Goal: Task Accomplishment & Management: Use online tool/utility

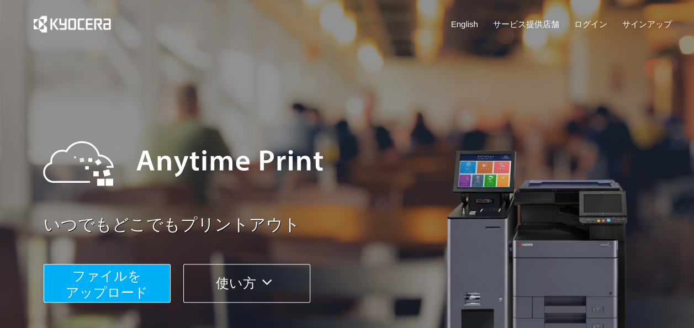
click at [145, 292] on span "ファイルを ​​アップロード" at bounding box center [107, 283] width 82 height 31
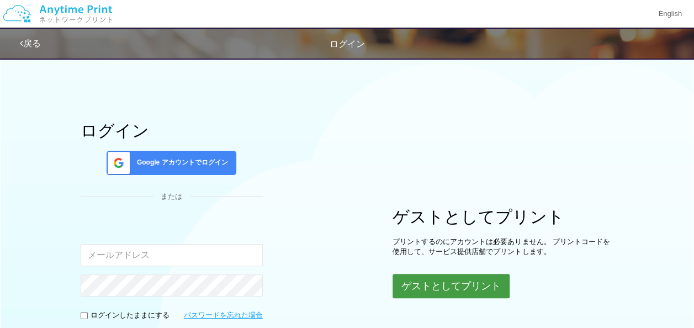
click at [455, 277] on button "ゲストとしてプリント" at bounding box center [451, 286] width 117 height 24
click at [433, 292] on button "ゲストとしてプリント" at bounding box center [451, 286] width 117 height 24
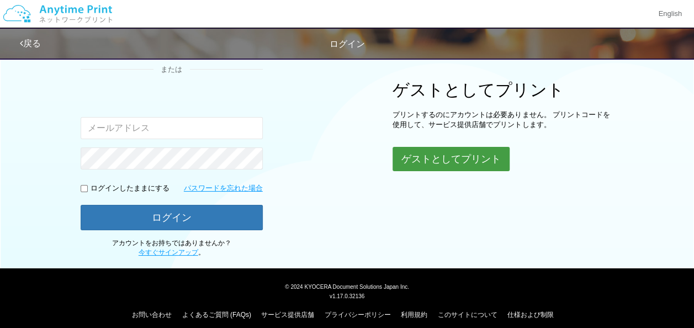
scroll to position [134, 0]
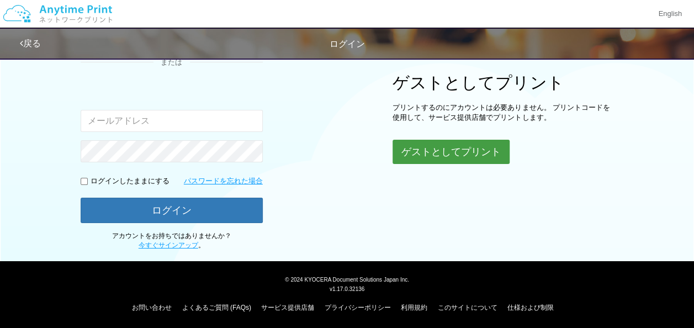
click at [406, 148] on button "ゲストとしてプリント" at bounding box center [451, 152] width 117 height 24
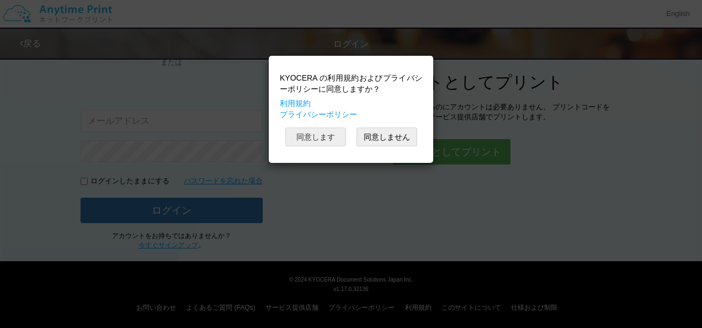
click at [332, 138] on button "同意します" at bounding box center [316, 137] width 61 height 19
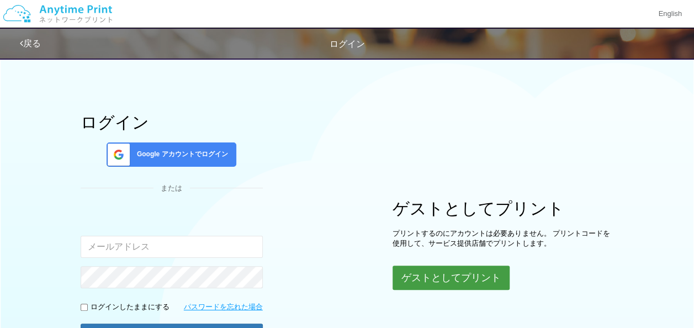
scroll to position [0, 0]
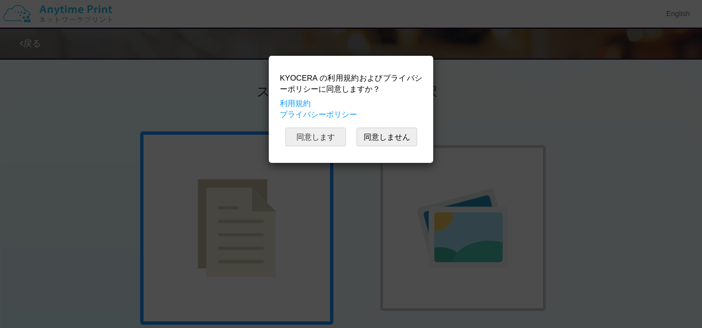
click at [332, 138] on button "同意します" at bounding box center [316, 137] width 61 height 19
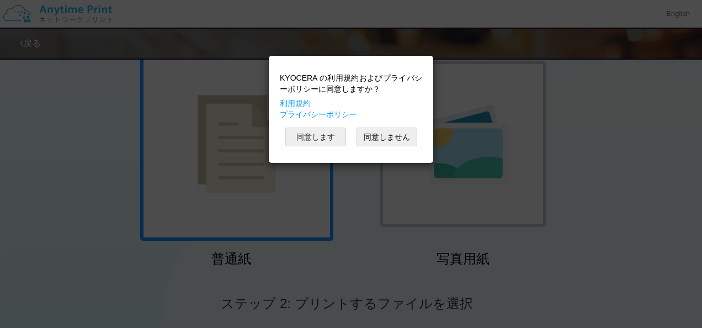
click at [300, 140] on button "同意します" at bounding box center [316, 137] width 61 height 19
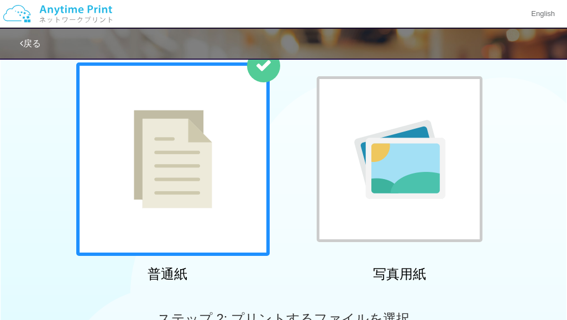
scroll to position [0, 0]
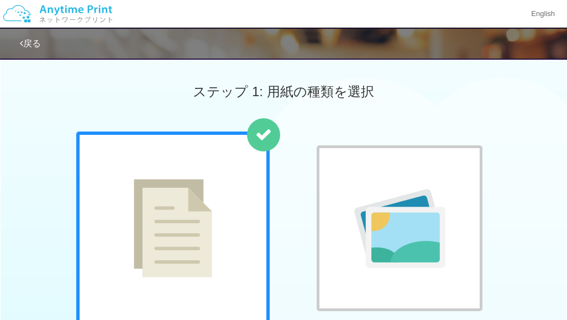
drag, startPoint x: 340, startPoint y: 4, endPoint x: 266, endPoint y: -4, distance: 74.4
click at [266, 0] on html "English 戻る ステップ 1: 用紙の種類を選択 普通紙 写真用紙" at bounding box center [283, 160] width 567 height 320
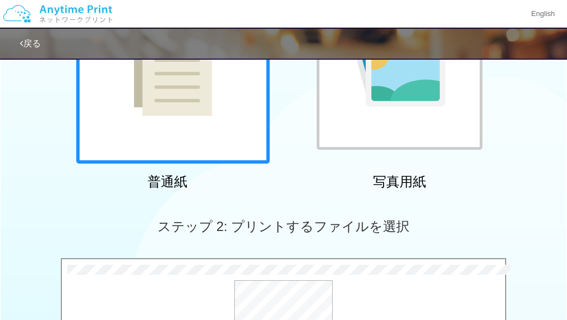
scroll to position [162, 0]
click at [350, 29] on div "戻る" at bounding box center [303, 44] width 567 height 30
click at [350, 8] on div "English" at bounding box center [283, 14] width 567 height 28
click at [355, 4] on div "English" at bounding box center [283, 14] width 567 height 28
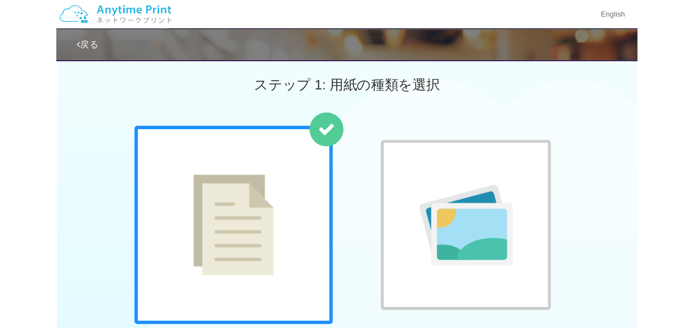
scroll to position [0, 0]
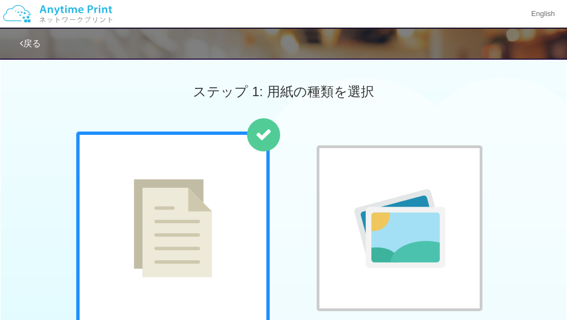
drag, startPoint x: 355, startPoint y: 4, endPoint x: 287, endPoint y: 5, distance: 67.4
click at [287, 5] on div "English" at bounding box center [283, 14] width 567 height 28
drag, startPoint x: 287, startPoint y: 5, endPoint x: 187, endPoint y: 22, distance: 101.9
drag, startPoint x: 187, startPoint y: 22, endPoint x: -78, endPoint y: 120, distance: 282.2
drag, startPoint x: -78, startPoint y: 120, endPoint x: 133, endPoint y: 85, distance: 213.8
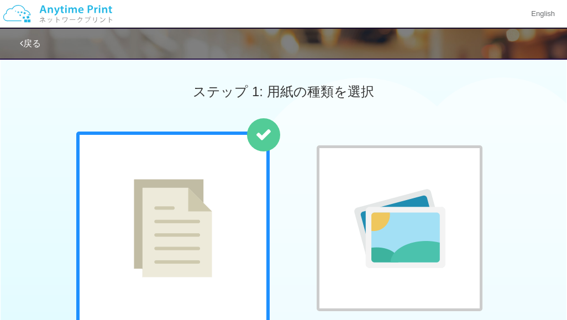
click at [133, 85] on div "ステップ 1: 用紙の種類を選択" at bounding box center [283, 92] width 567 height 80
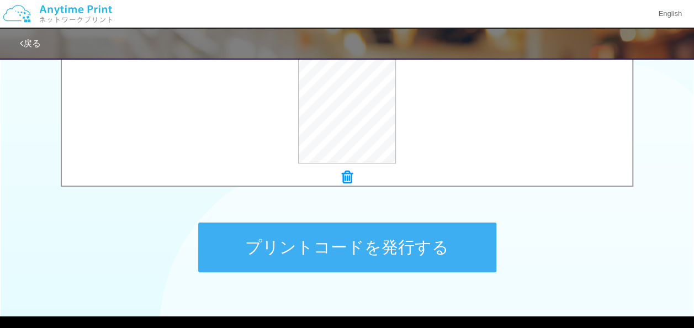
scroll to position [456, 0]
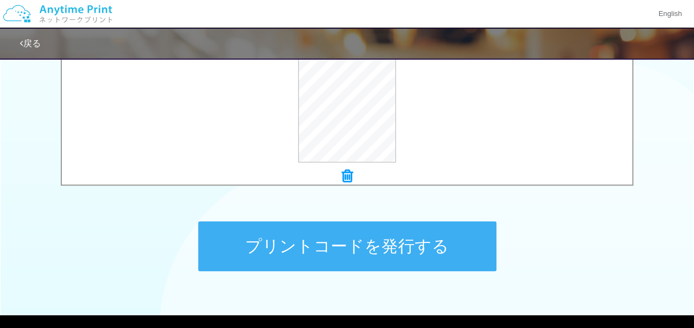
click at [406, 252] on button "プリントコードを発行する" at bounding box center [347, 246] width 298 height 50
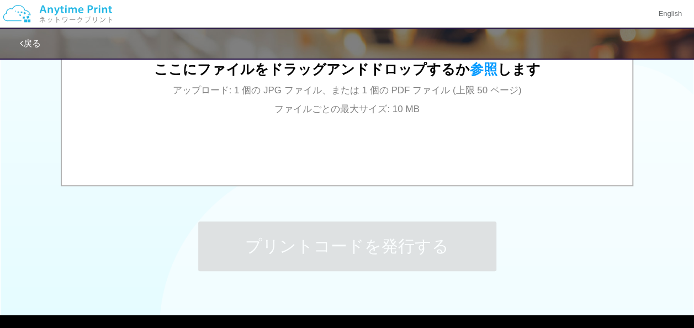
scroll to position [0, 0]
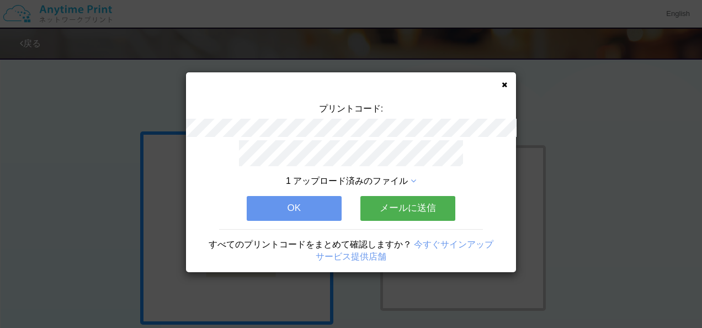
click at [318, 210] on button "OK" at bounding box center [294, 208] width 95 height 24
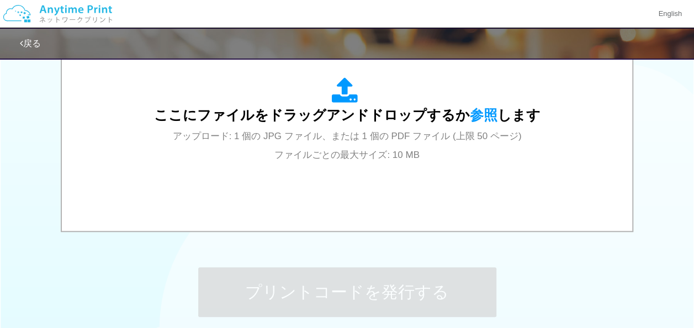
scroll to position [412, 0]
